Goal: Task Accomplishment & Management: Manage account settings

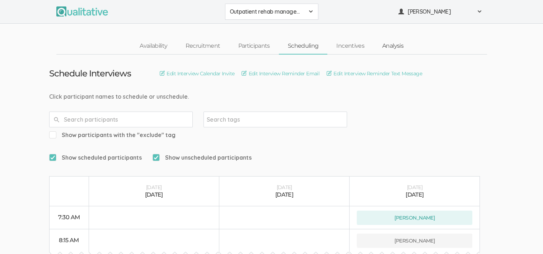
click at [392, 44] on link "Analysis" at bounding box center [392, 45] width 39 height 15
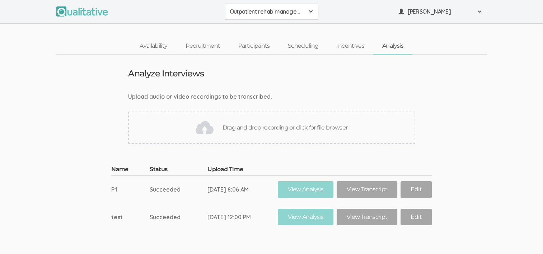
click at [214, 133] on div "Drag and drop recording or click for file browser" at bounding box center [271, 128] width 287 height 32
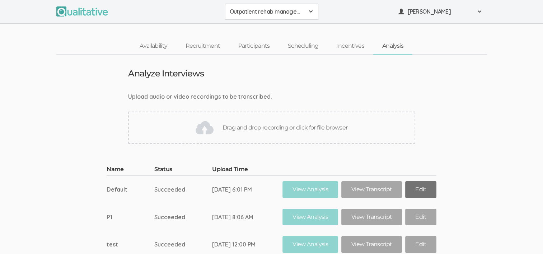
click at [427, 188] on link "Edit" at bounding box center [420, 189] width 31 height 17
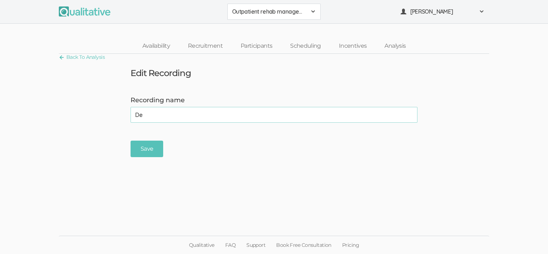
type input "D"
type input "P2"
click at [146, 149] on input "Save" at bounding box center [147, 149] width 33 height 17
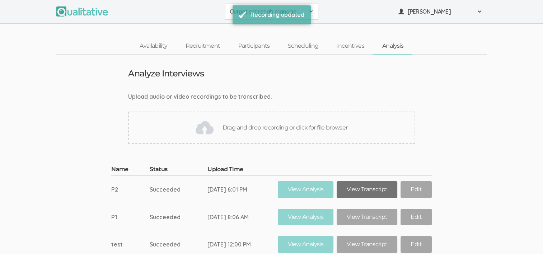
click at [364, 190] on link "View Transcript" at bounding box center [366, 189] width 61 height 17
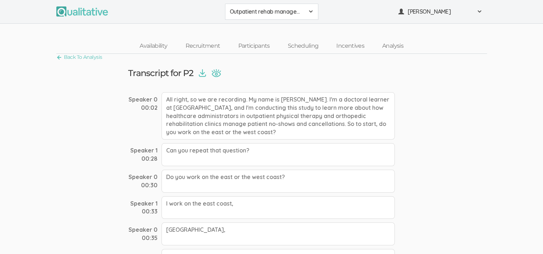
click at [203, 75] on img at bounding box center [202, 73] width 7 height 8
click at [154, 42] on link "Availability" at bounding box center [154, 45] width 46 height 15
